Goal: Check status

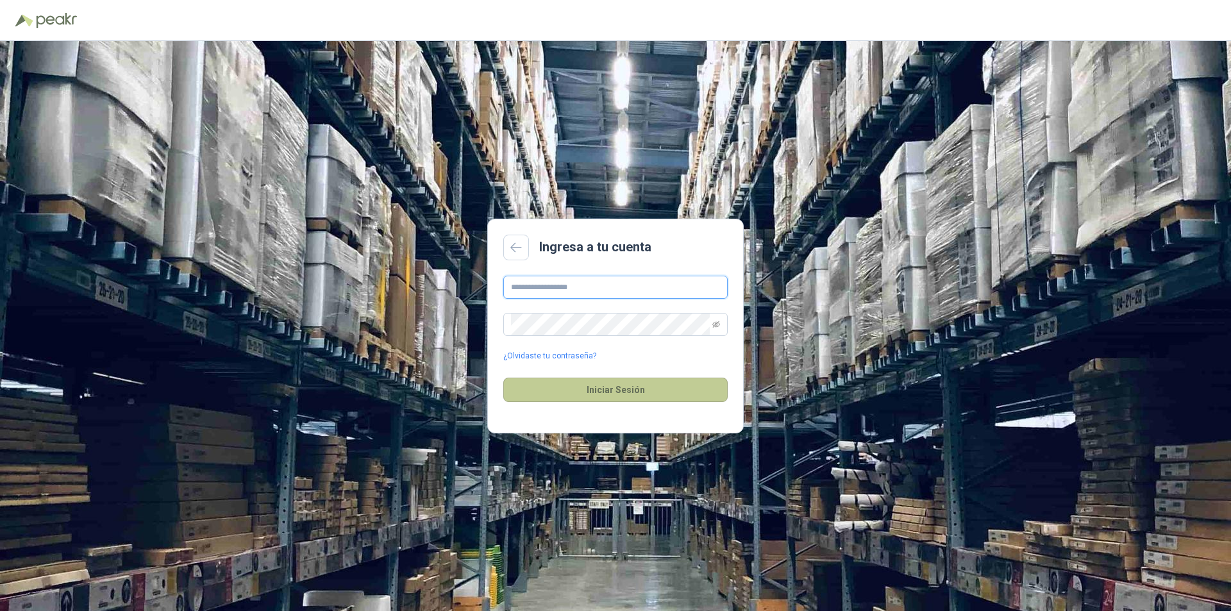
type input "**********"
click at [615, 391] on button "Iniciar Sesión" at bounding box center [615, 390] width 224 height 24
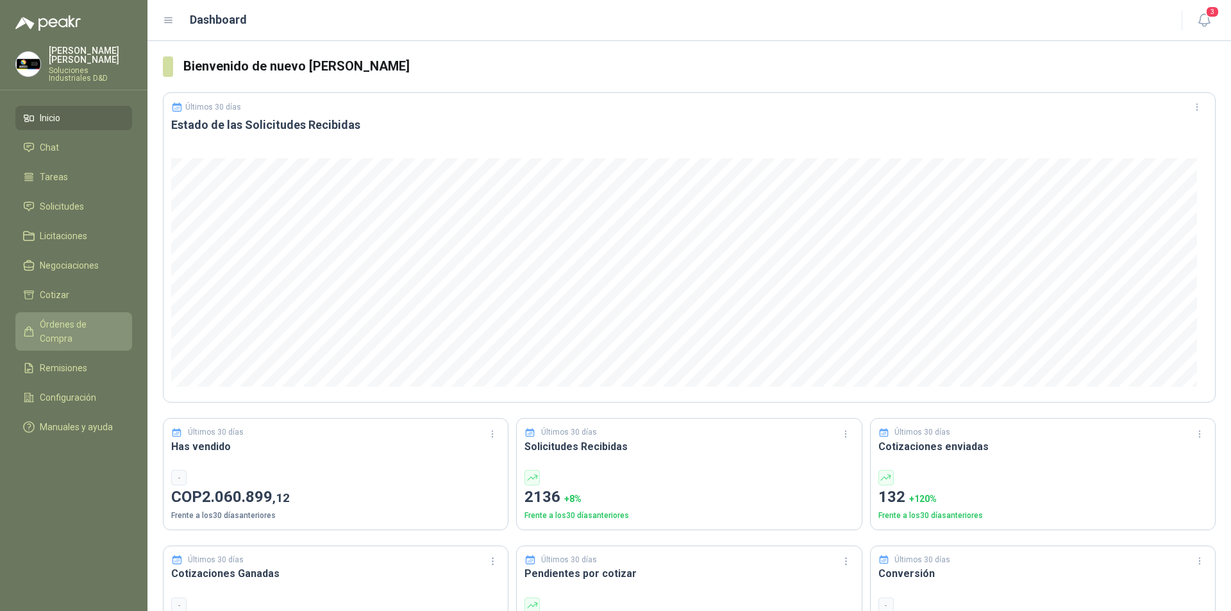
click at [72, 317] on span "Órdenes de Compra" at bounding box center [80, 331] width 80 height 28
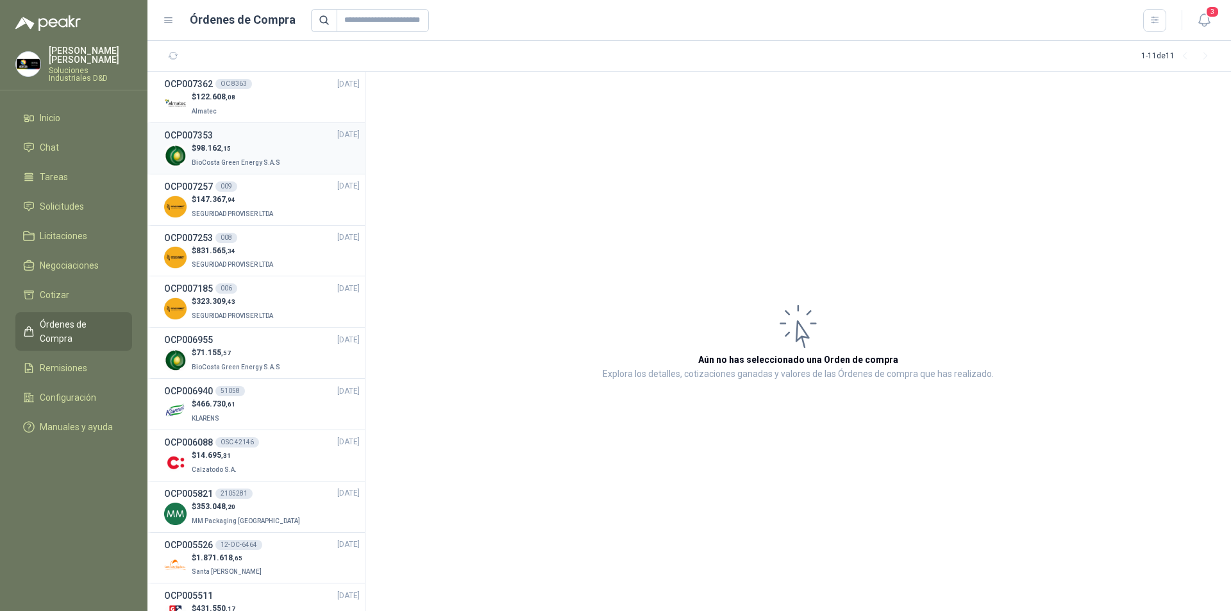
click at [211, 159] on span "BioCosta Green Energy S.A.S" at bounding box center [236, 162] width 88 height 7
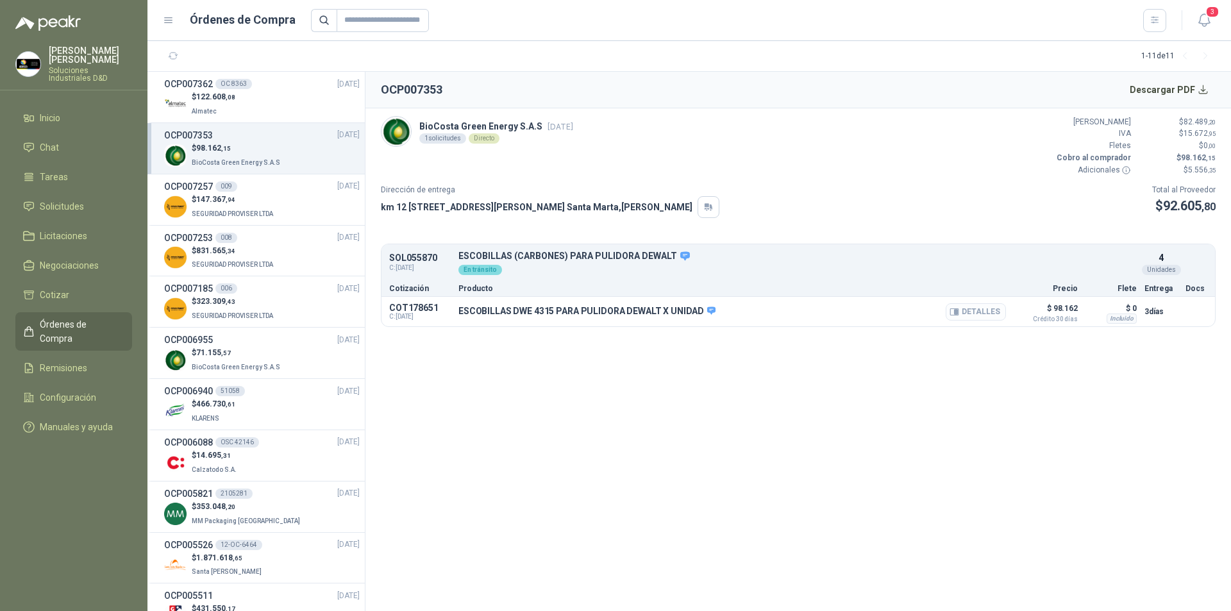
click at [968, 310] on button "Detalles" at bounding box center [975, 311] width 60 height 17
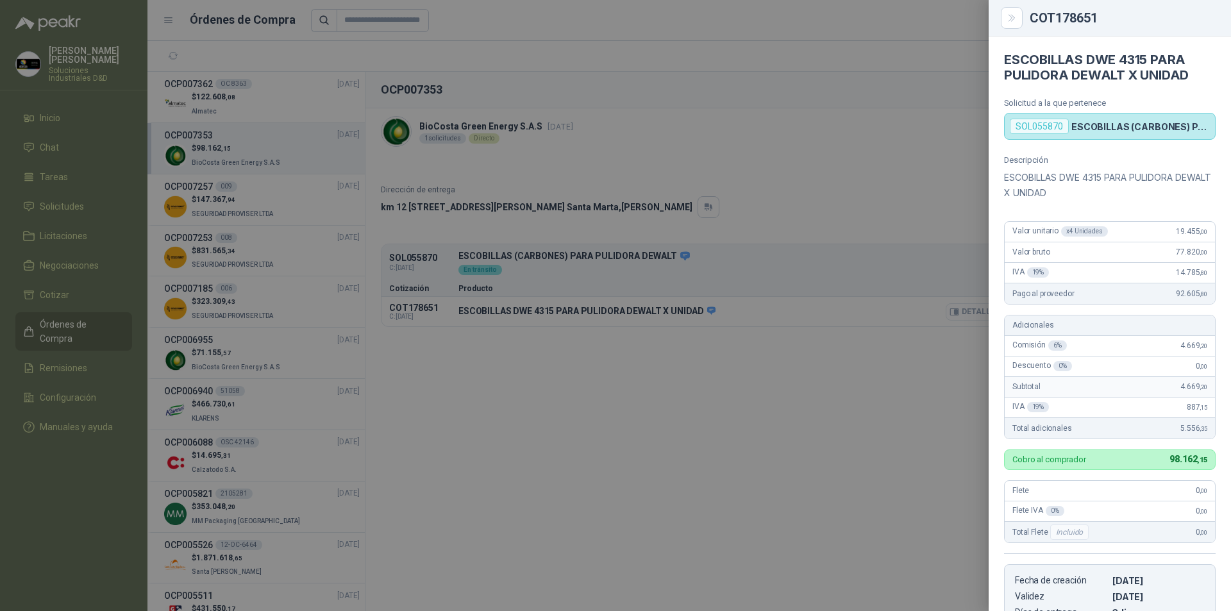
scroll to position [240, 0]
